Goal: Task Accomplishment & Management: Complete application form

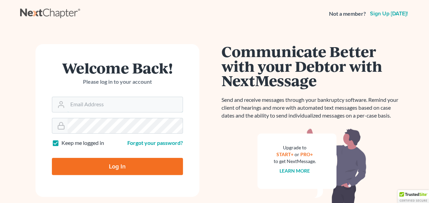
type input "[EMAIL_ADDRESS][DOMAIN_NAME]"
click at [130, 165] on input "Log In" at bounding box center [117, 166] width 131 height 17
type input "Thinking..."
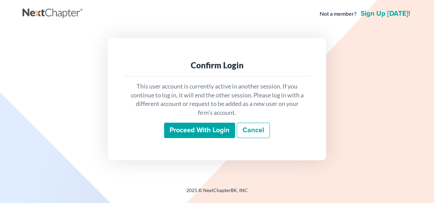
click at [199, 128] on input "Proceed with login" at bounding box center [199, 131] width 71 height 16
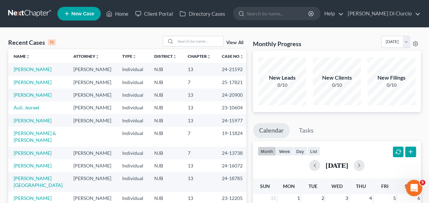
click at [27, 72] on td "[PERSON_NAME]" at bounding box center [38, 69] width 60 height 13
click at [28, 69] on link "[PERSON_NAME]" at bounding box center [33, 69] width 38 height 6
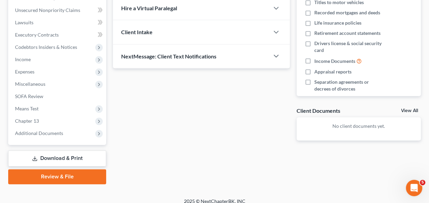
scroll to position [168, 0]
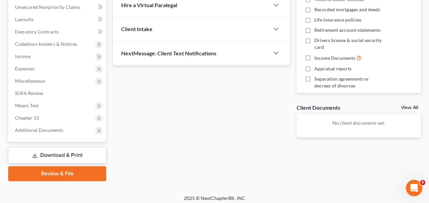
click at [78, 155] on link "Download & Print" at bounding box center [57, 155] width 98 height 16
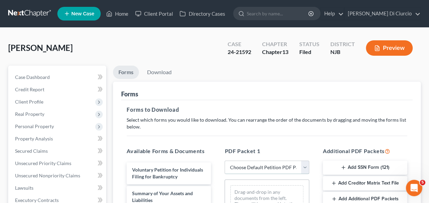
click at [245, 164] on select "Choose Default Petition PDF Packet Complete Bankruptcy Petition (all forms and …" at bounding box center [267, 167] width 84 height 14
click at [225, 160] on select "Choose Default Petition PDF Packet Complete Bankruptcy Petition (all forms and …" at bounding box center [267, 167] width 84 height 14
click at [168, 74] on link "Download" at bounding box center [160, 72] width 36 height 13
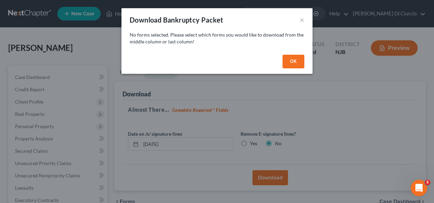
click at [296, 59] on button "OK" at bounding box center [294, 62] width 22 height 14
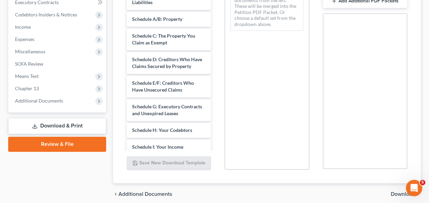
scroll to position [198, 0]
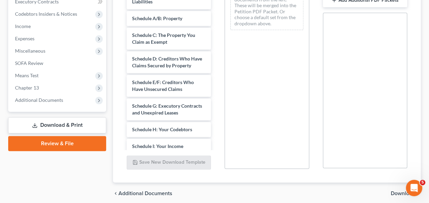
click at [67, 144] on link "Review & File" at bounding box center [57, 143] width 98 height 15
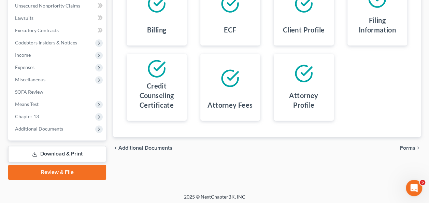
scroll to position [171, 0]
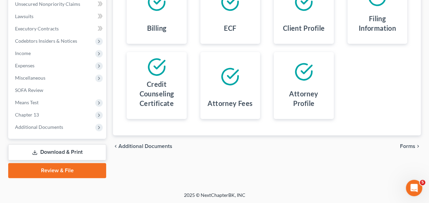
click at [72, 150] on link "Download & Print" at bounding box center [57, 152] width 98 height 16
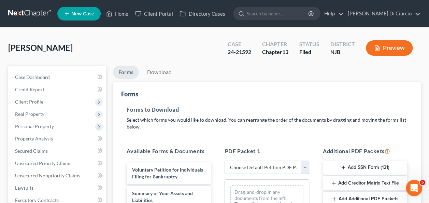
click at [293, 164] on select "Choose Default Petition PDF Packet Complete Bankruptcy Petition (all forms and …" at bounding box center [267, 167] width 84 height 14
click at [225, 160] on select "Choose Default Petition PDF Packet Complete Bankruptcy Petition (all forms and …" at bounding box center [267, 167] width 84 height 14
click at [268, 165] on select "Choose Default Petition PDF Packet Complete Bankruptcy Petition (all forms and …" at bounding box center [267, 167] width 84 height 14
select select "0"
click at [225, 160] on select "Choose Default Petition PDF Packet Complete Bankruptcy Petition (all forms and …" at bounding box center [267, 167] width 84 height 14
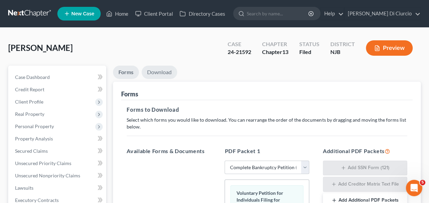
click at [165, 74] on link "Download" at bounding box center [160, 72] width 36 height 13
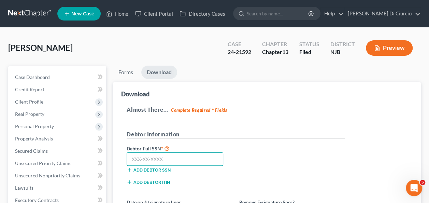
click at [191, 160] on input "text" at bounding box center [175, 159] width 97 height 14
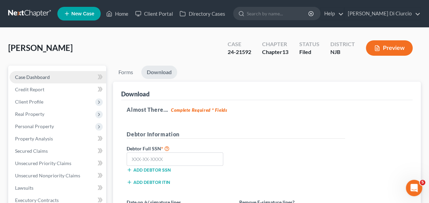
click at [71, 81] on link "Case Dashboard" at bounding box center [58, 77] width 97 height 12
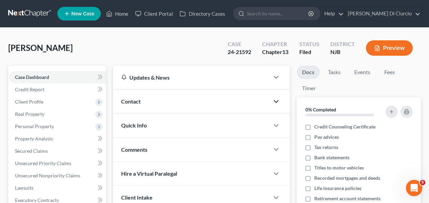
click at [278, 101] on icon "button" at bounding box center [276, 101] width 8 height 8
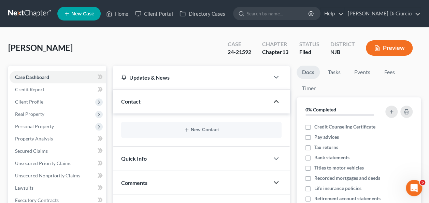
click at [273, 183] on icon "button" at bounding box center [276, 182] width 8 height 8
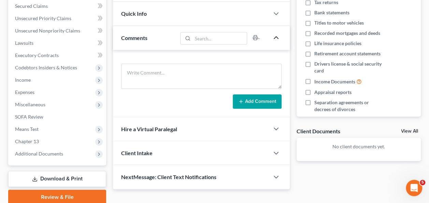
scroll to position [171, 0]
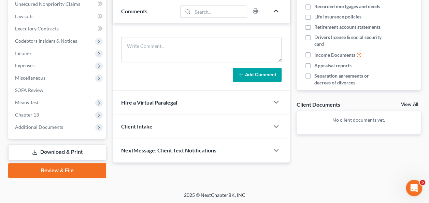
click at [73, 147] on link "Download & Print" at bounding box center [57, 152] width 98 height 16
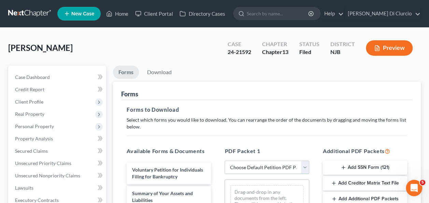
click at [254, 166] on select "Choose Default Petition PDF Packet Complete Bankruptcy Petition (all forms and …" at bounding box center [267, 167] width 84 height 14
select select "0"
click at [225, 160] on select "Choose Default Petition PDF Packet Complete Bankruptcy Petition (all forms and …" at bounding box center [267, 167] width 84 height 14
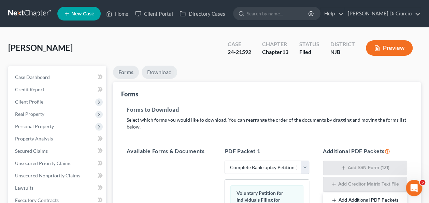
click at [167, 69] on link "Download" at bounding box center [160, 72] width 36 height 13
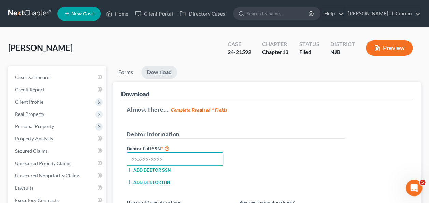
click at [154, 159] on input "text" at bounding box center [175, 159] width 97 height 14
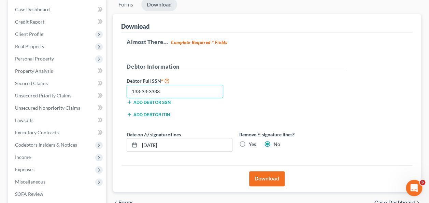
scroll to position [68, 0]
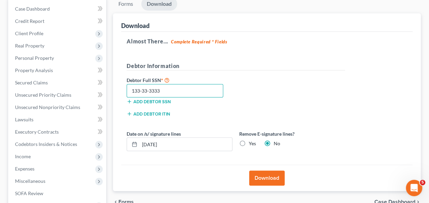
type input "133-33-3333"
click at [272, 177] on button "Download" at bounding box center [267, 177] width 36 height 15
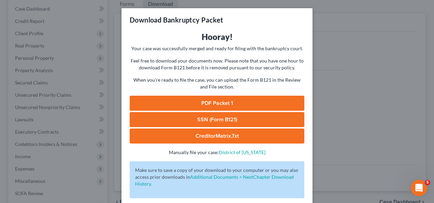
click at [219, 101] on link "PDF Packet 1" at bounding box center [217, 103] width 175 height 15
click at [349, 68] on div "Download Bankruptcy Packet Hooray! Your case was successfully merged and ready …" at bounding box center [217, 101] width 434 height 203
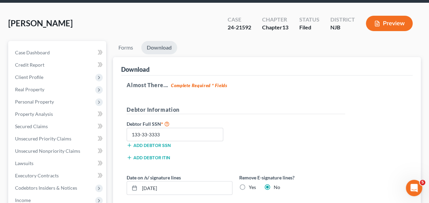
scroll to position [0, 0]
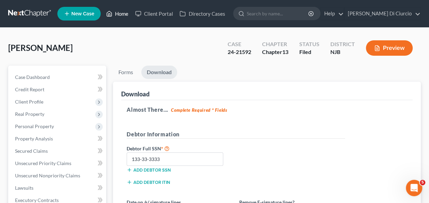
click at [118, 14] on link "Home" at bounding box center [117, 14] width 29 height 12
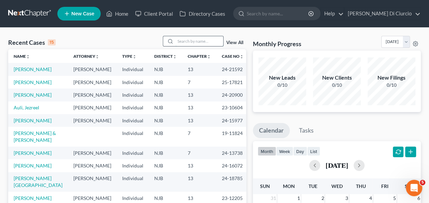
click at [183, 38] on input "search" at bounding box center [199, 41] width 48 height 10
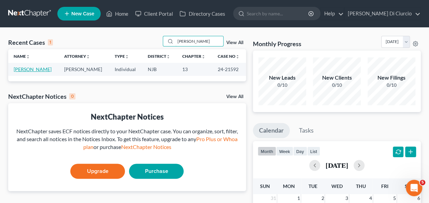
type input "WEIR"
click at [30, 70] on link "Weir, Jason" at bounding box center [33, 69] width 38 height 6
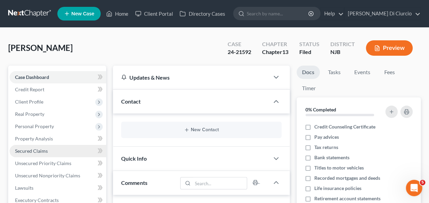
click at [46, 156] on link "Secured Claims" at bounding box center [58, 151] width 97 height 12
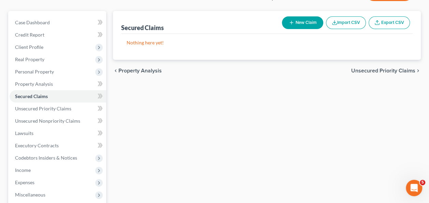
scroll to position [56, 0]
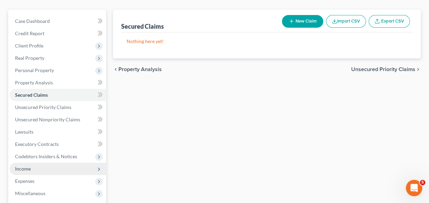
click at [56, 166] on span "Income" at bounding box center [58, 169] width 97 height 12
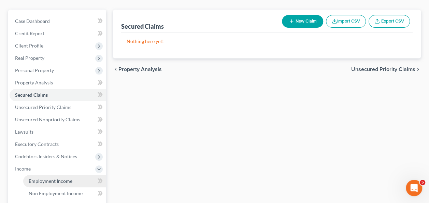
click at [57, 182] on span "Employment Income" at bounding box center [51, 181] width 44 height 6
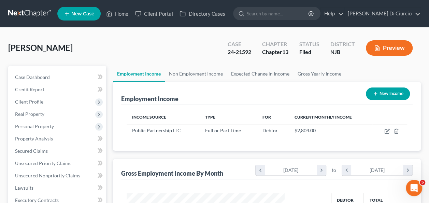
scroll to position [122, 171]
click at [63, 179] on link "Unsecured Nonpriority Claims" at bounding box center [58, 175] width 97 height 12
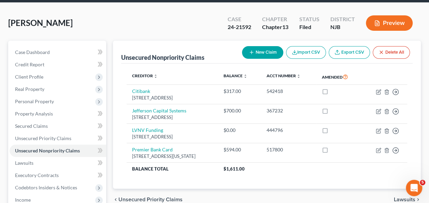
scroll to position [18, 0]
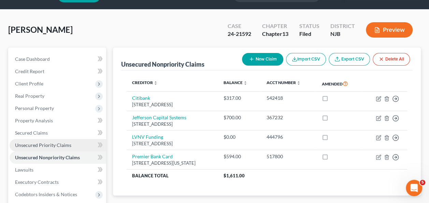
click at [54, 143] on span "Unsecured Priority Claims" at bounding box center [43, 145] width 56 height 6
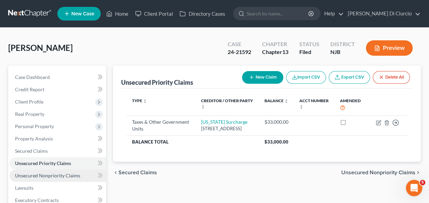
click at [60, 170] on link "Unsecured Nonpriority Claims" at bounding box center [58, 175] width 97 height 12
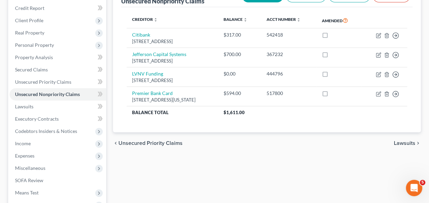
scroll to position [82, 0]
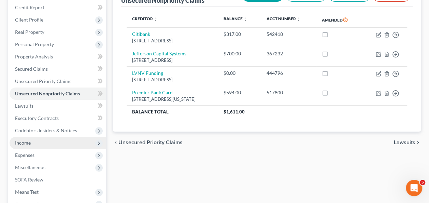
click at [33, 142] on span "Income" at bounding box center [58, 143] width 97 height 12
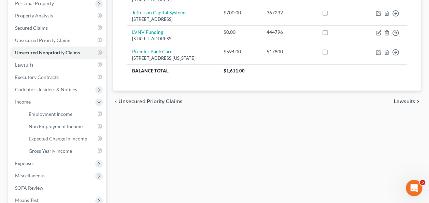
scroll to position [160, 0]
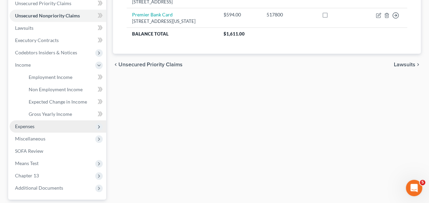
click at [52, 128] on span "Expenses" at bounding box center [58, 126] width 97 height 12
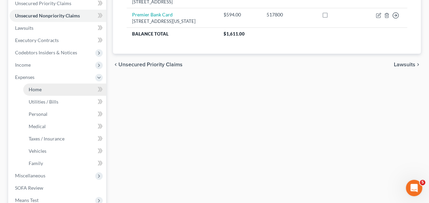
click at [59, 85] on link "Home" at bounding box center [64, 89] width 83 height 12
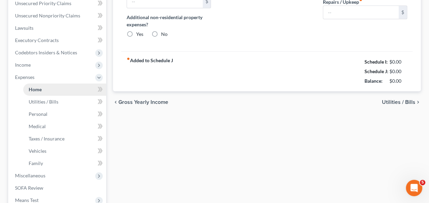
type input "750.00"
type input "0.00"
radio input "true"
type input "0.00"
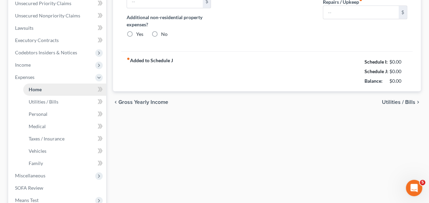
type input "0.00"
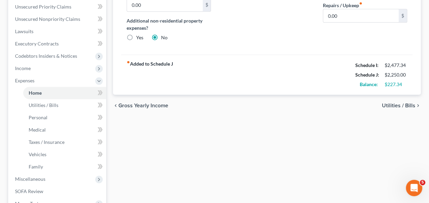
scroll to position [156, 0]
click at [420, 104] on icon "chevron_right" at bounding box center [418, 105] width 5 height 5
